Goal: Task Accomplishment & Management: Use online tool/utility

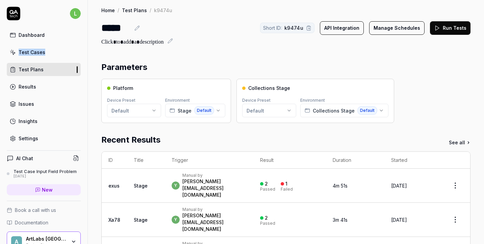
scroll to position [219, 0]
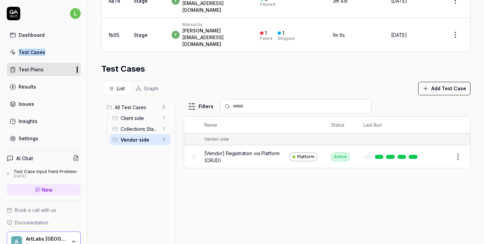
click at [37, 53] on div "Test Cases" at bounding box center [32, 52] width 27 height 7
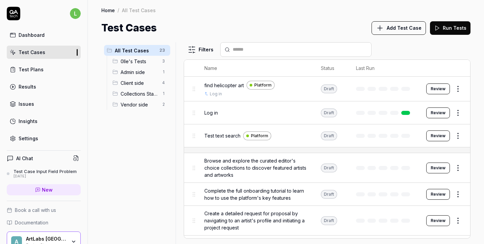
click at [34, 69] on div "Test Plans" at bounding box center [31, 69] width 25 height 7
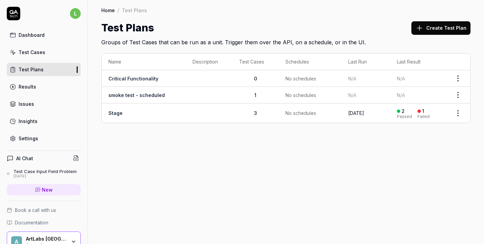
click at [114, 118] on td "Stage" at bounding box center [144, 112] width 84 height 19
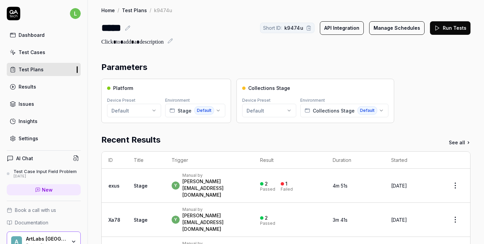
scroll to position [165, 0]
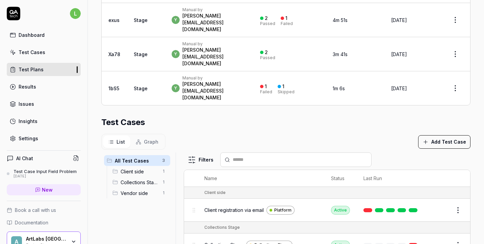
click at [112, 134] on div "List Graph" at bounding box center [133, 142] width 64 height 16
click at [141, 189] on span "Vendor side" at bounding box center [139, 192] width 37 height 7
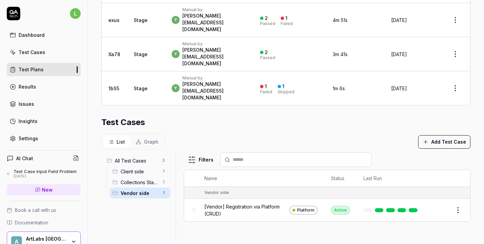
click at [33, 50] on div "Test Cases" at bounding box center [32, 52] width 27 height 7
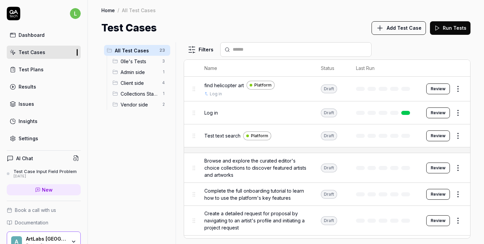
click at [134, 85] on span "Client side" at bounding box center [139, 82] width 37 height 7
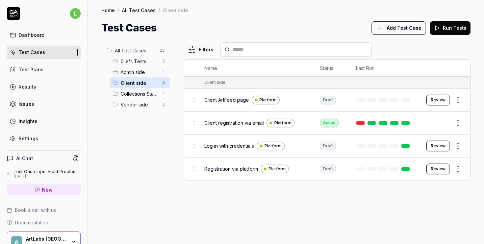
click at [212, 103] on div "Client ArtFeed page Platform" at bounding box center [255, 100] width 102 height 9
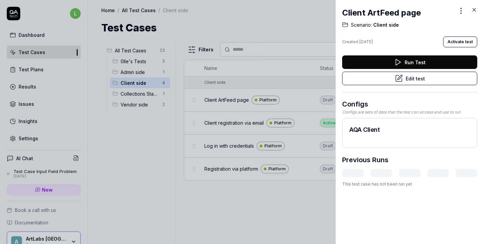
click at [419, 79] on button "Edit test" at bounding box center [409, 79] width 135 height 14
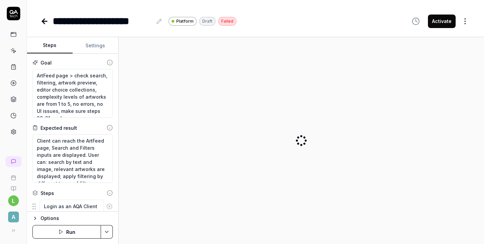
type textarea "*"
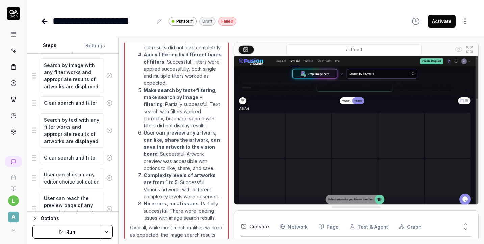
scroll to position [713, 0]
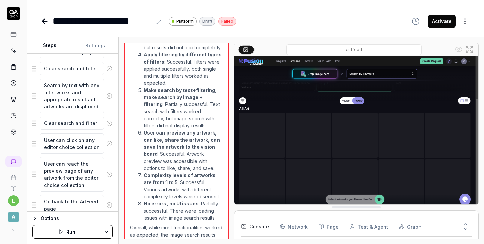
click at [43, 19] on icon at bounding box center [45, 21] width 8 height 8
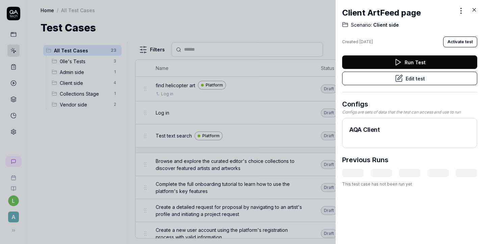
click at [472, 10] on icon at bounding box center [474, 10] width 6 height 6
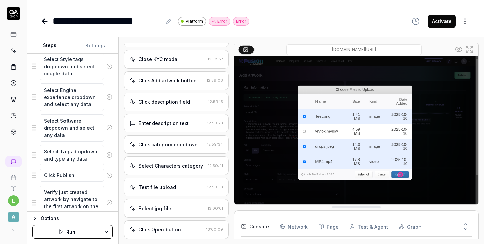
scroll to position [740, 0]
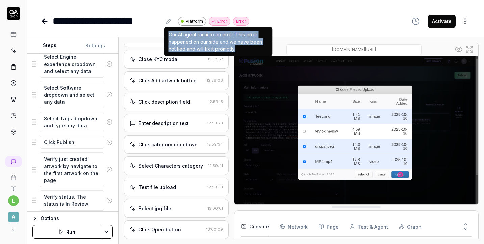
drag, startPoint x: 238, startPoint y: 50, endPoint x: 167, endPoint y: 36, distance: 72.2
click at [167, 36] on div "Our AI agent ran into an error. This error happened on our side and we have bee…" at bounding box center [218, 41] width 108 height 29
copy div "Our AI agent ran into an error. This error happened on our side and we have bee…"
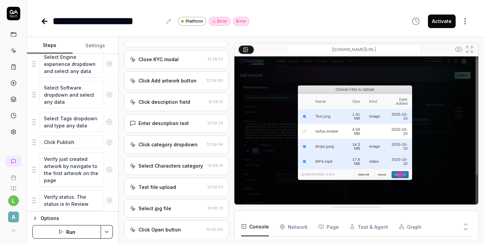
type textarea "*"
